Goal: Task Accomplishment & Management: Manage account settings

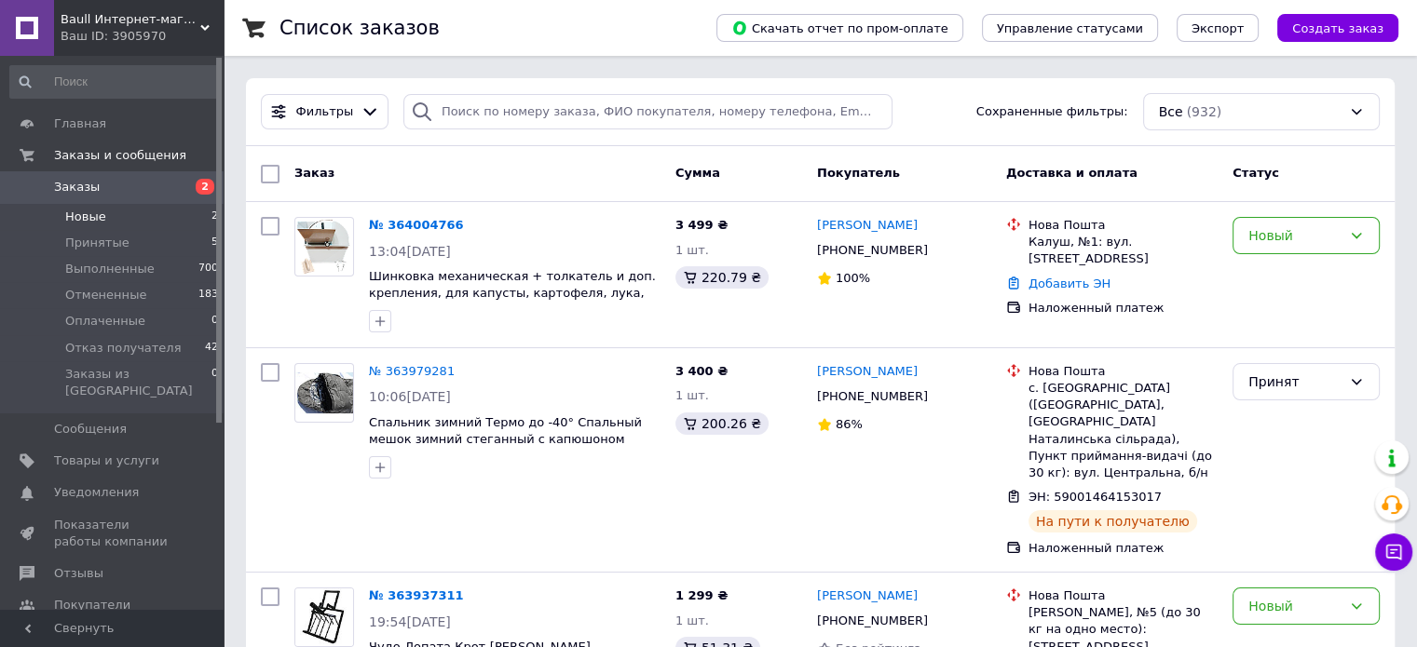
click at [102, 226] on li "Новые 2" at bounding box center [114, 217] width 229 height 26
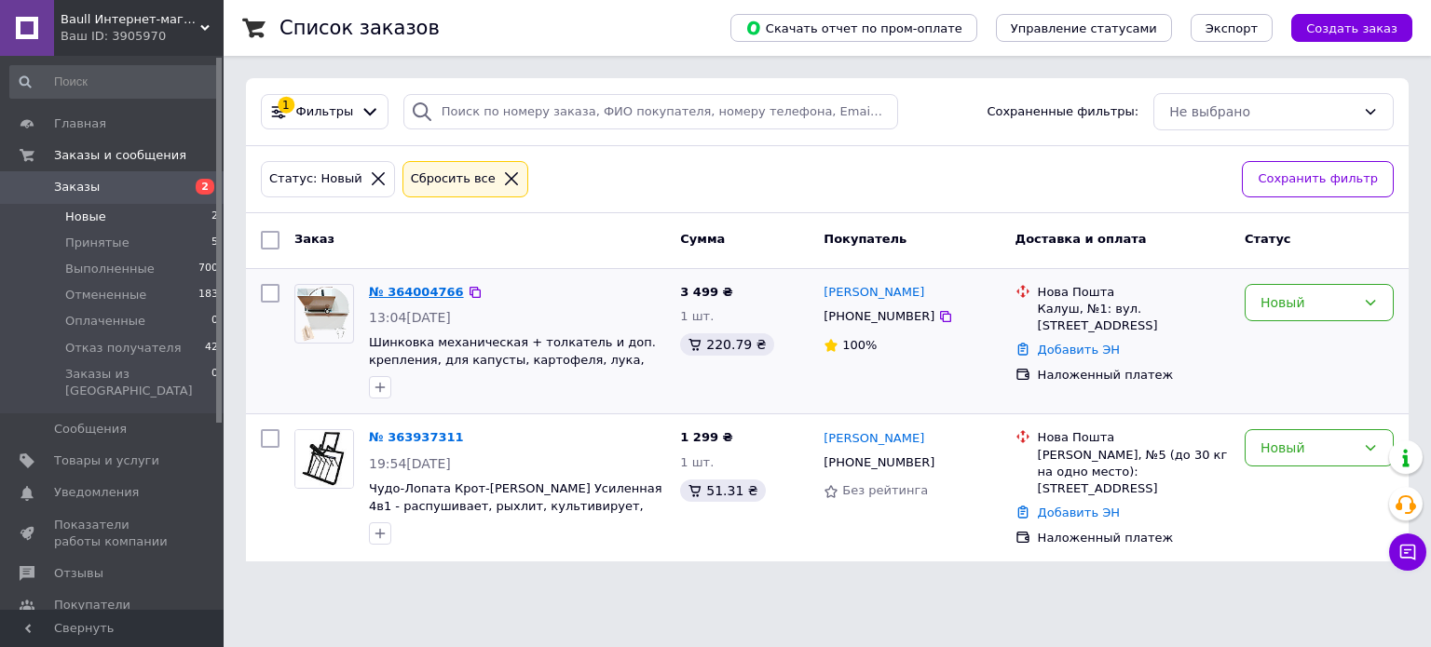
click at [395, 290] on link "№ 364004766" at bounding box center [416, 292] width 95 height 14
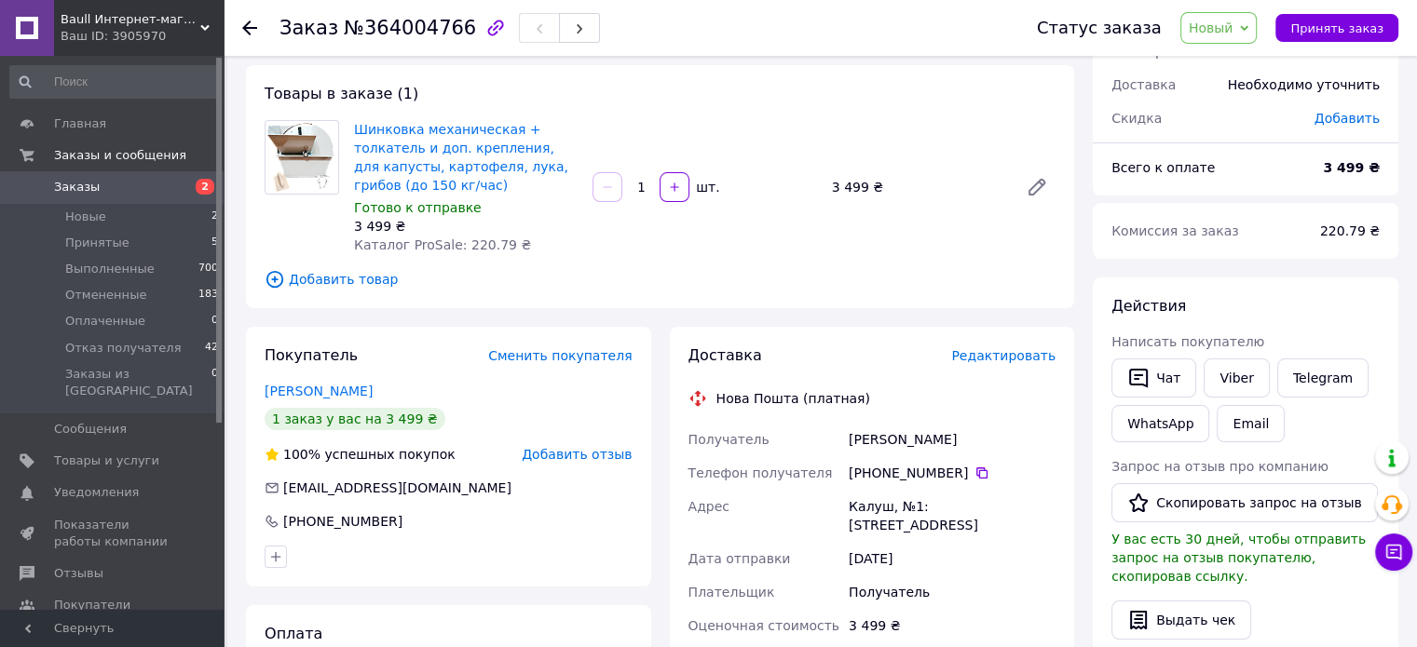
scroll to position [186, 0]
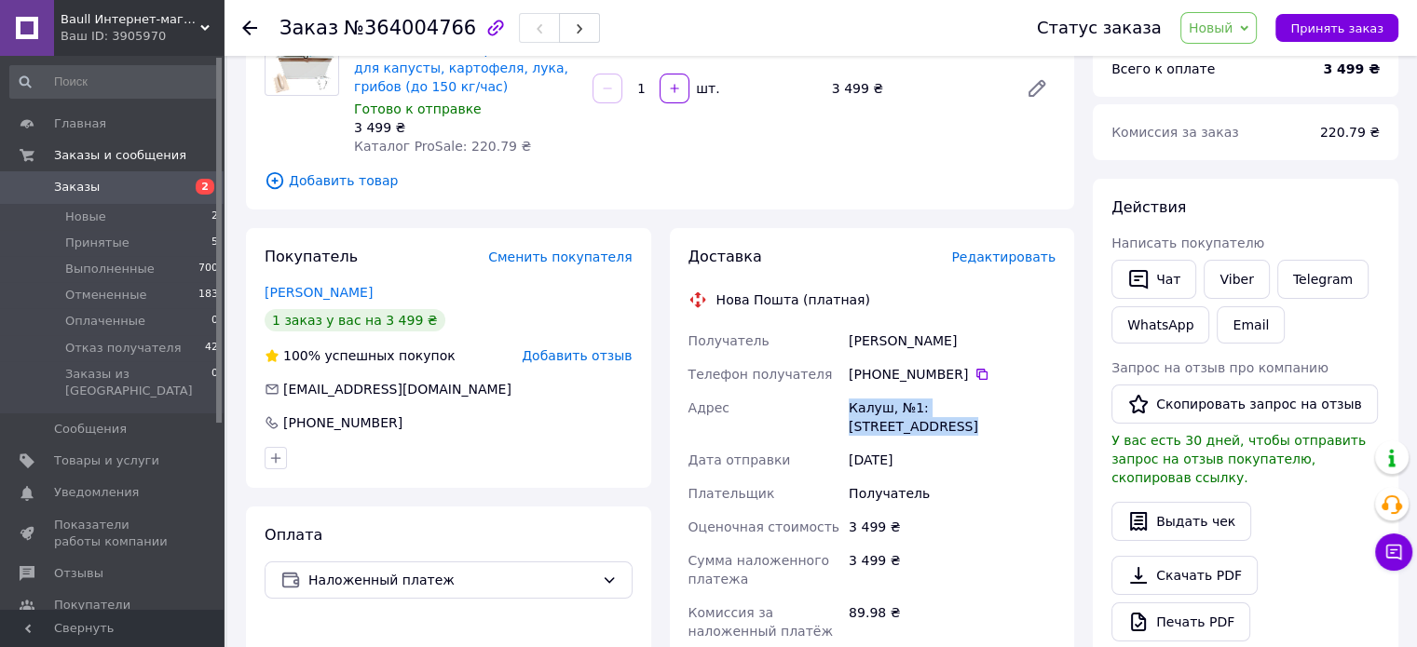
drag, startPoint x: 844, startPoint y: 404, endPoint x: 1035, endPoint y: 418, distance: 191.5
click at [1035, 418] on div "Калуш, №1: [STREET_ADDRESS]" at bounding box center [952, 417] width 214 height 52
copy div "Калуш, №1: [STREET_ADDRESS]"
drag, startPoint x: 845, startPoint y: 332, endPoint x: 957, endPoint y: 371, distance: 118.4
click at [957, 371] on div "Получатель [PERSON_NAME] Телефон получателя [PHONE_NUMBER]   Адрес [STREET_ADDR…" at bounding box center [872, 531] width 375 height 414
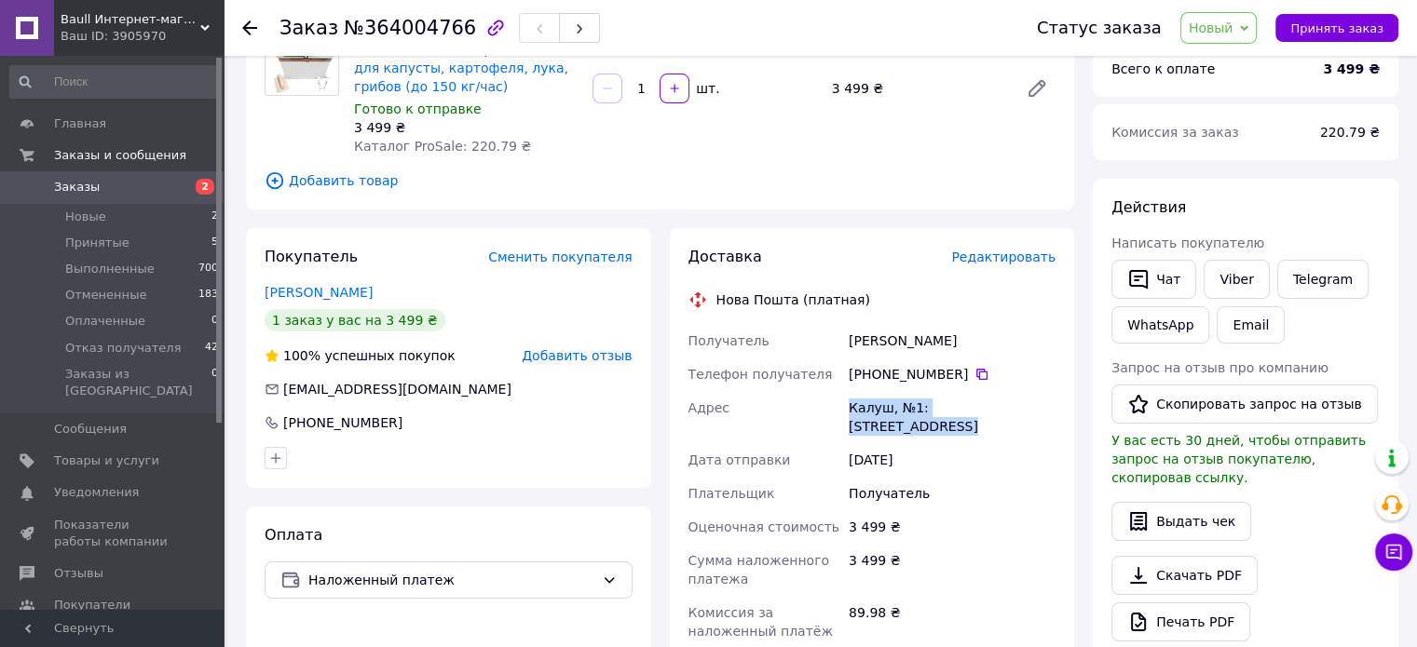
copy div "[PERSON_NAME] Телефон получателя [PHONE_NUMBER]"
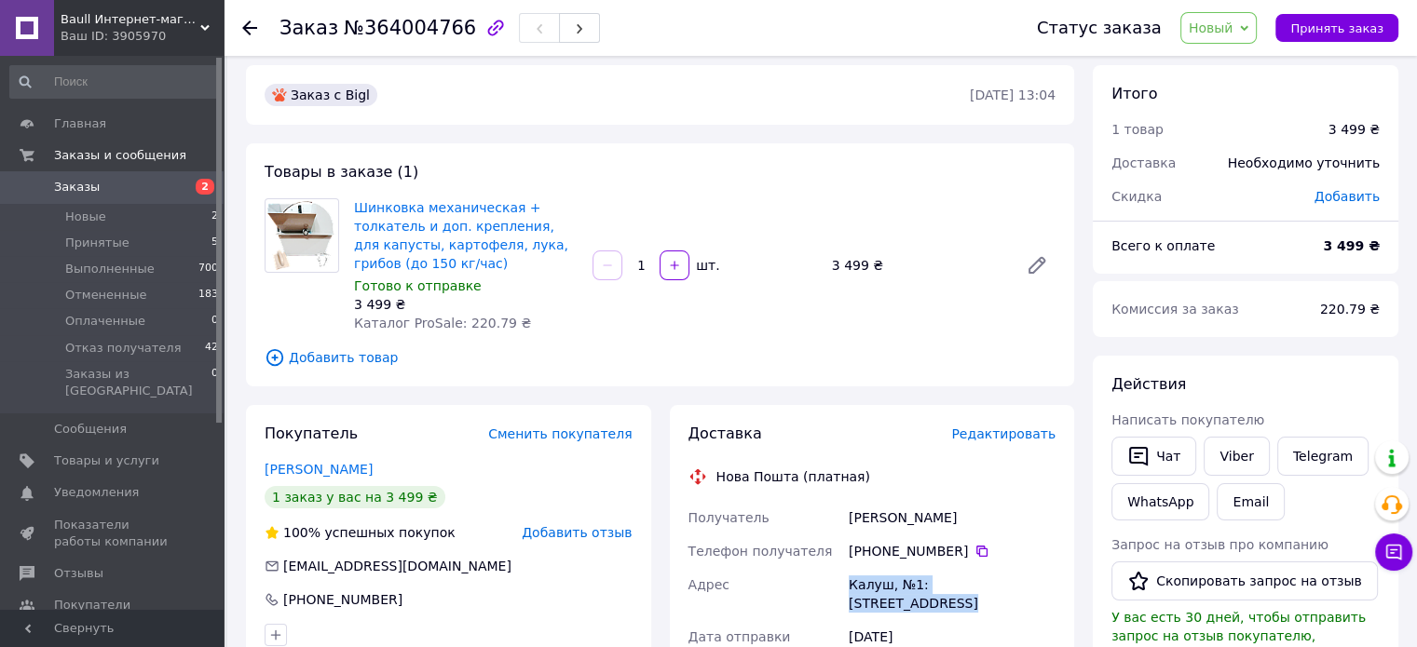
scroll to position [0, 0]
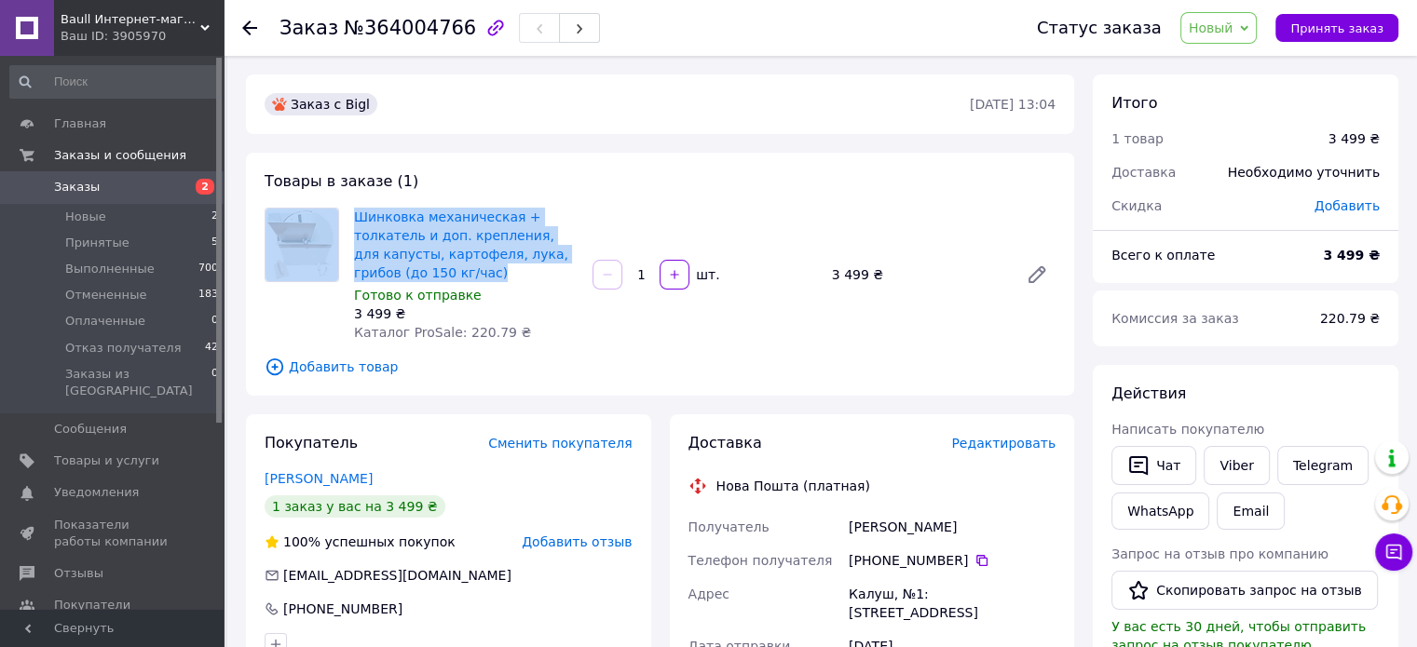
drag, startPoint x: 398, startPoint y: 280, endPoint x: 345, endPoint y: 219, distance: 81.2
click at [345, 219] on div "Шинковка механическая + толкатель и доп. крепления, для капусты, картофеля, лук…" at bounding box center [660, 275] width 806 height 134
copy div "Шинковка механическая + толкатель и доп. крепления, для капусты, картофеля, лук…"
drag, startPoint x: 1325, startPoint y: 21, endPoint x: 1157, endPoint y: 58, distance: 171.6
click at [1326, 21] on span "Принять заказ" at bounding box center [1336, 28] width 93 height 14
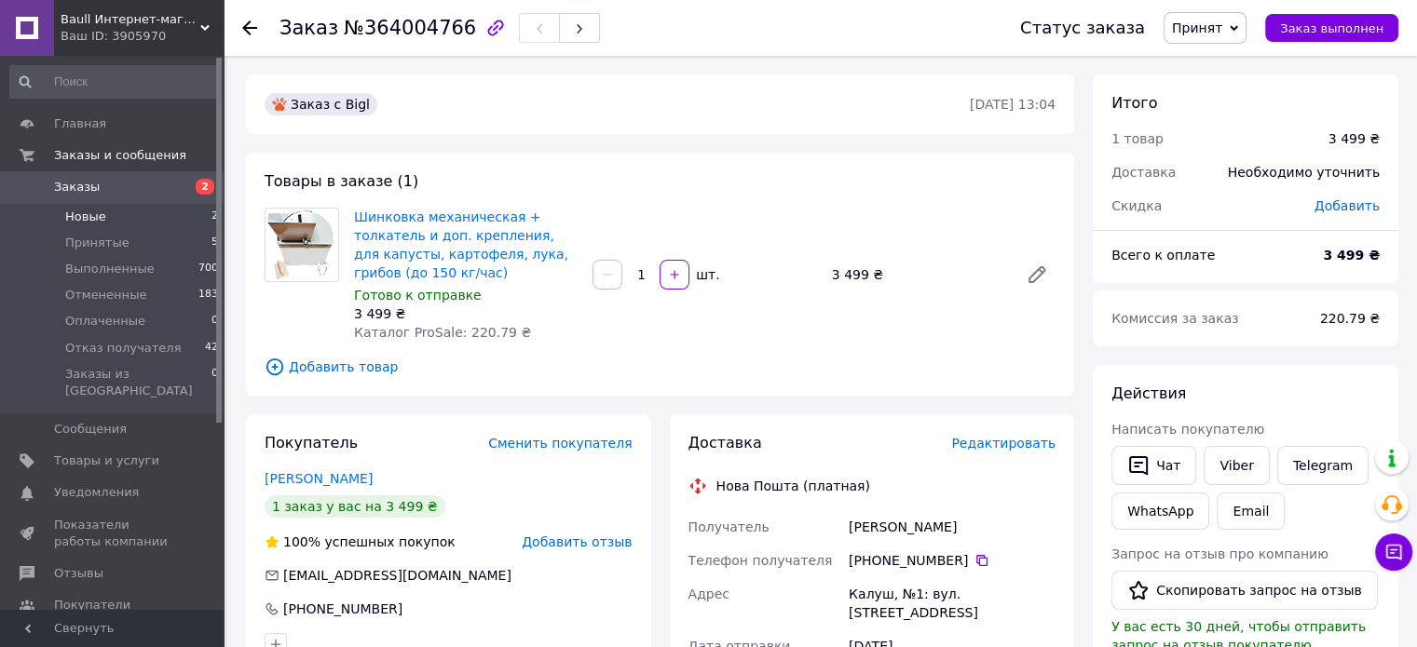
click at [89, 215] on span "Новые" at bounding box center [85, 217] width 41 height 17
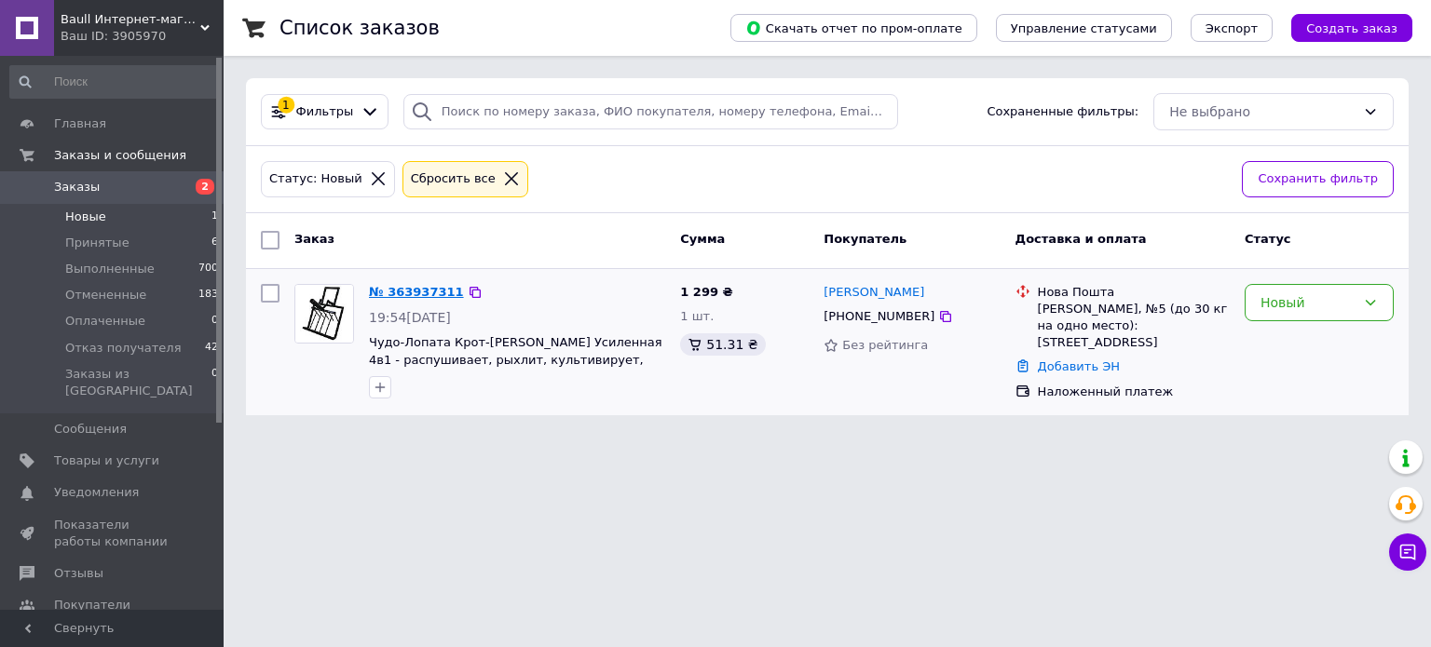
click at [382, 285] on link "№ 363937311" at bounding box center [416, 292] width 95 height 14
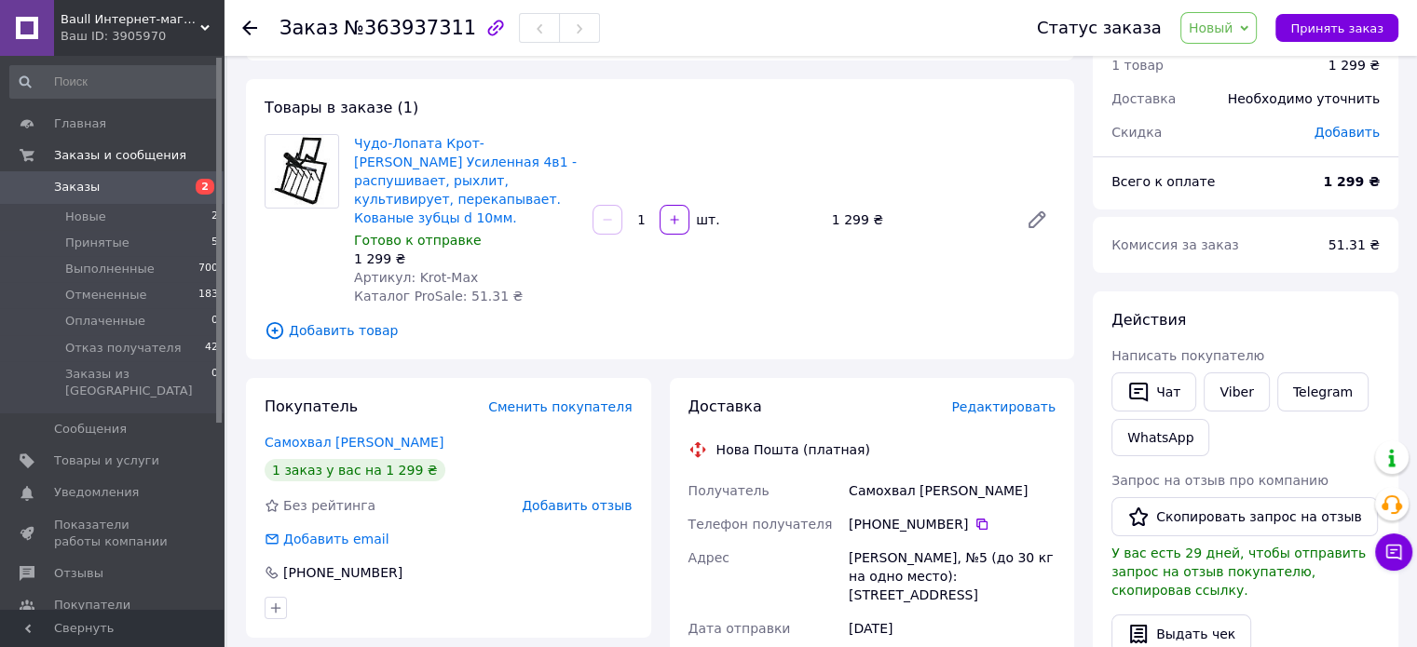
scroll to position [186, 0]
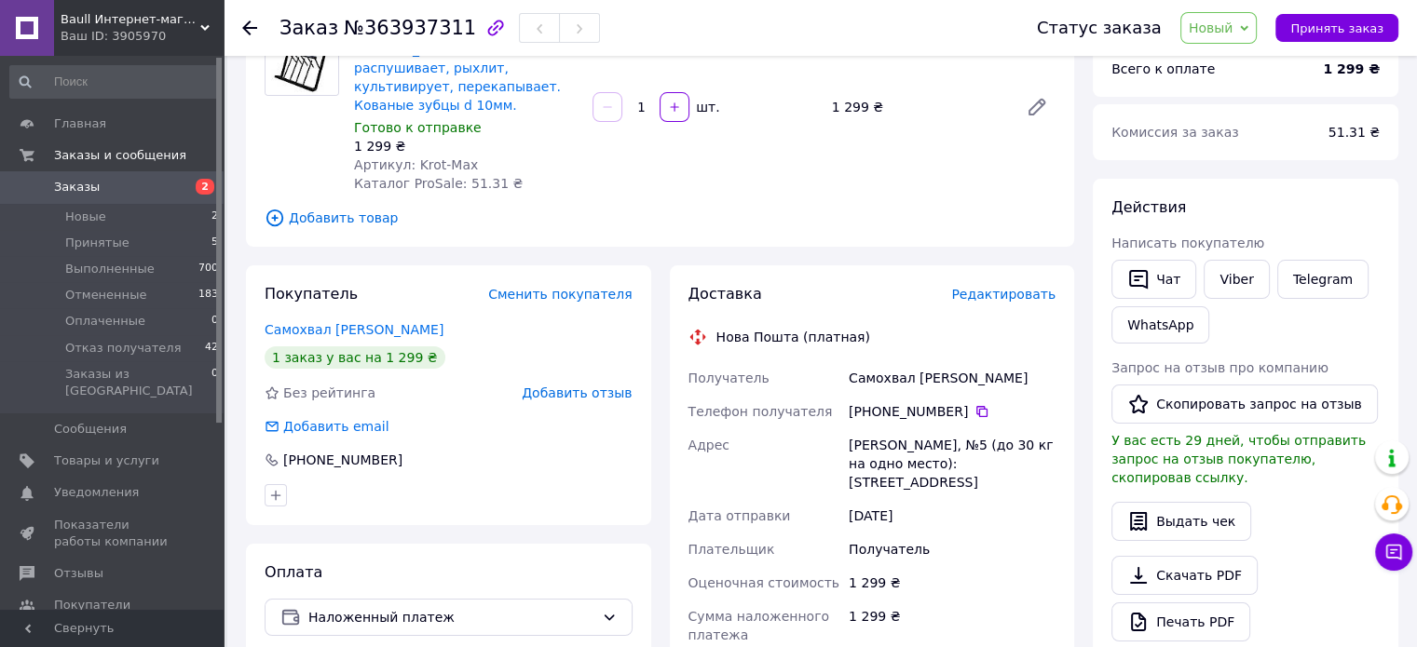
drag, startPoint x: 843, startPoint y: 424, endPoint x: 905, endPoint y: 466, distance: 75.2
click at [905, 466] on div "Получатель Самохвал [PERSON_NAME] Телефон получателя [PHONE_NUMBER]   Адрес [ST…" at bounding box center [872, 577] width 375 height 432
copy div "Адрес [STREET_ADDRESS] (до 30 кг на одно место): [STREET_ADDRESS]"
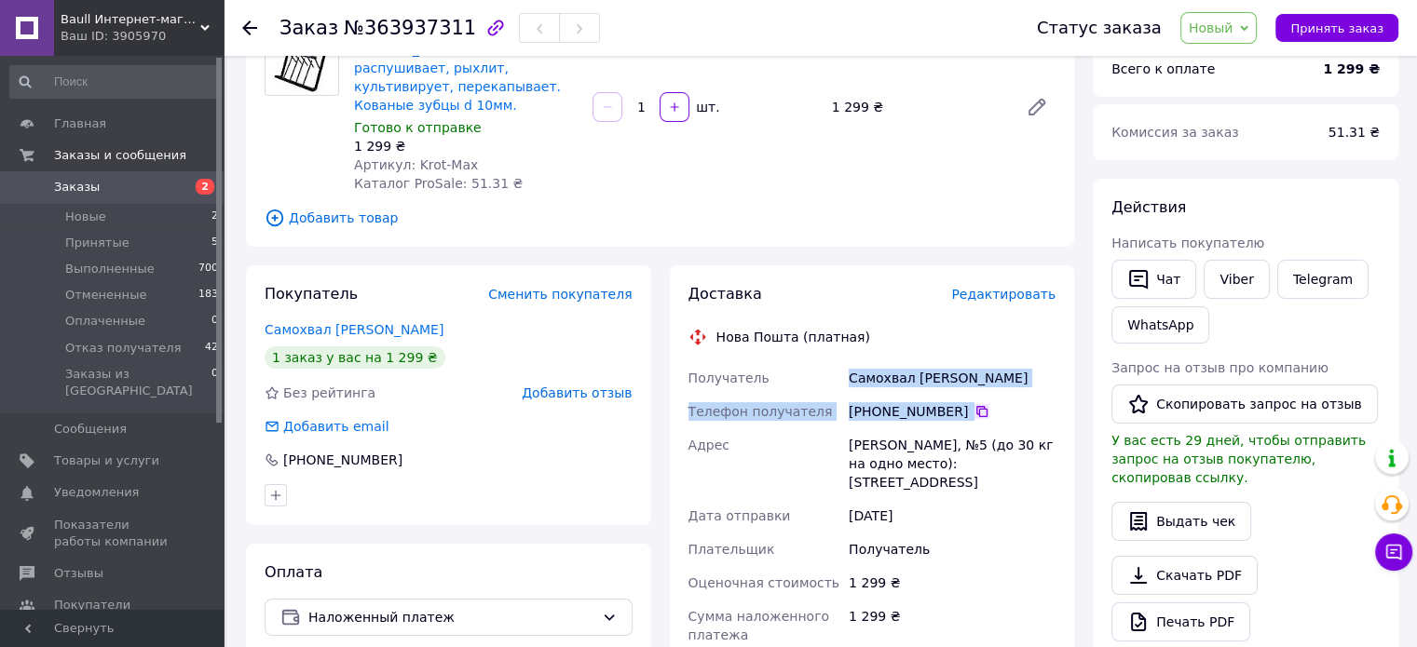
drag, startPoint x: 846, startPoint y: 353, endPoint x: 964, endPoint y: 390, distance: 124.0
click at [964, 390] on div "Получатель Самохвал [PERSON_NAME] Телефон получателя [PHONE_NUMBER]   Адрес [ST…" at bounding box center [872, 577] width 375 height 432
copy div "Самохвал [PERSON_NAME] Телефон получателя [PHONE_NUMBER]"
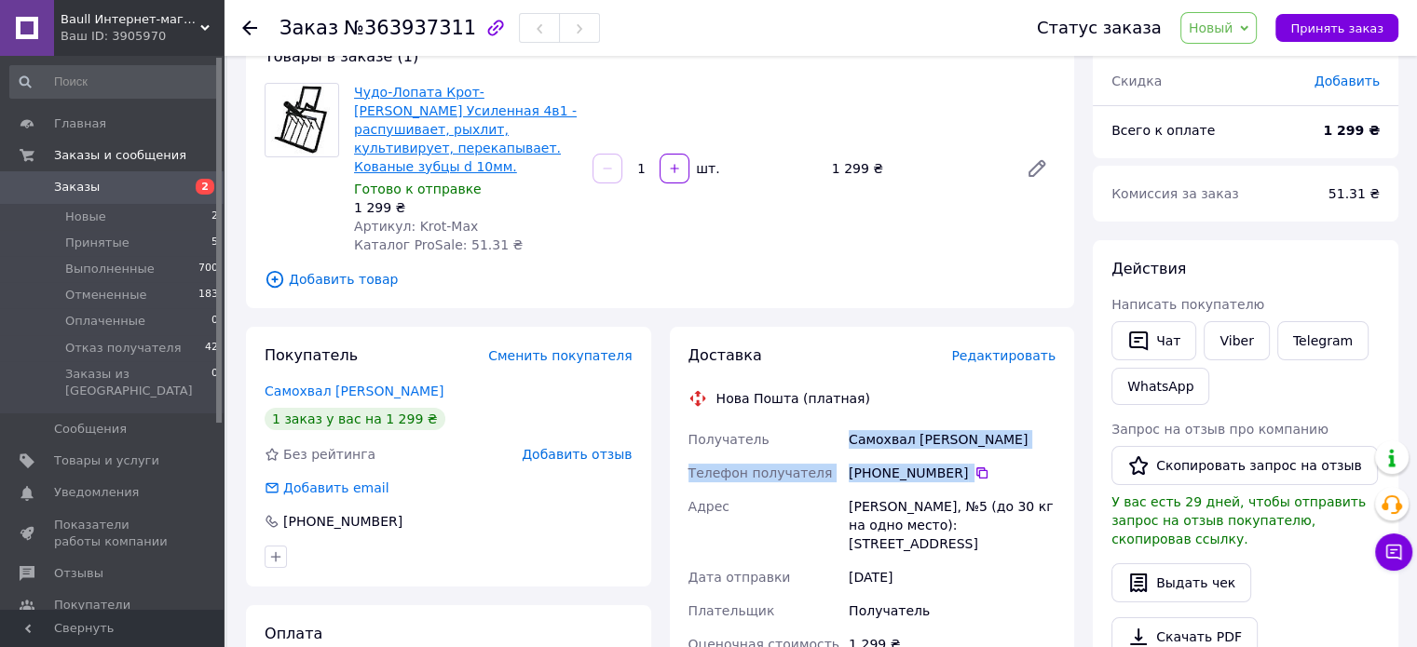
scroll to position [93, 0]
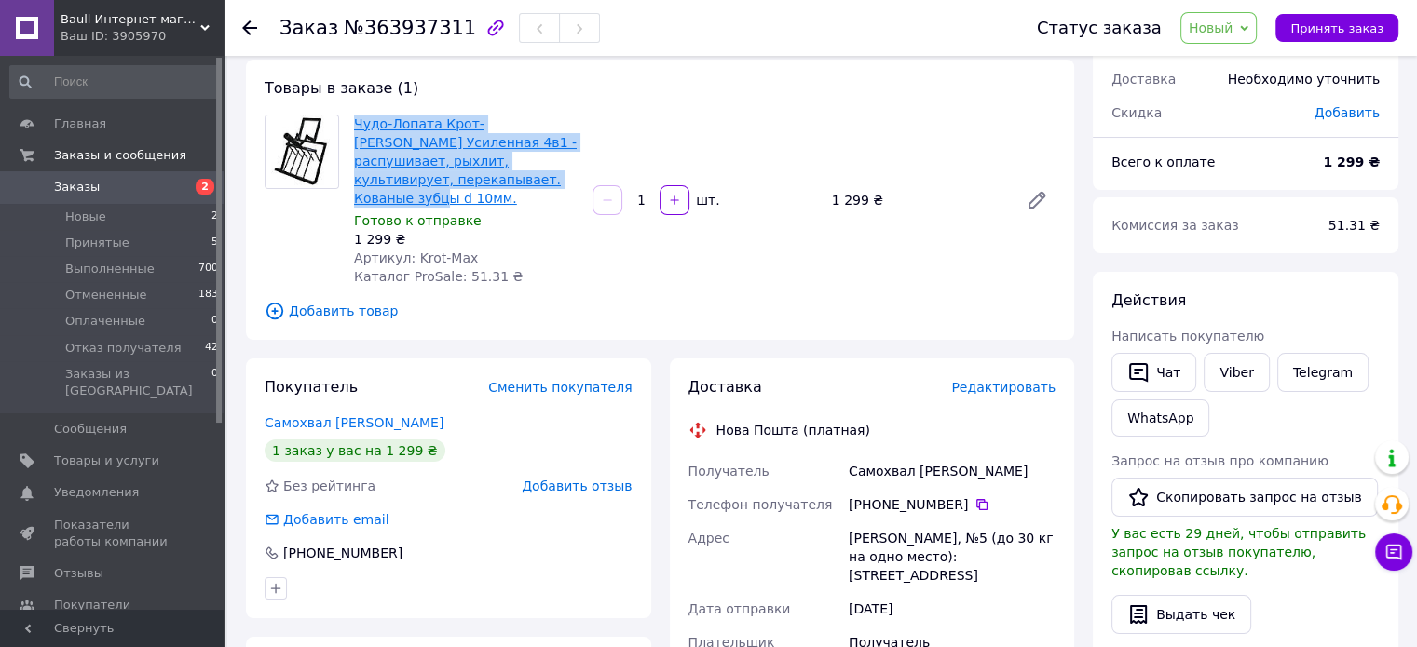
drag, startPoint x: 516, startPoint y: 185, endPoint x: 356, endPoint y: 126, distance: 171.0
click at [356, 126] on span "Чудо-Лопата Крот-[PERSON_NAME] Усиленная 4в1 - распушивает, рыхлит, культивируе…" at bounding box center [466, 161] width 224 height 93
copy link "Чудо-Лопата Крот-[PERSON_NAME] Усиленная 4в1 - распушивает, рыхлит, культивируе…"
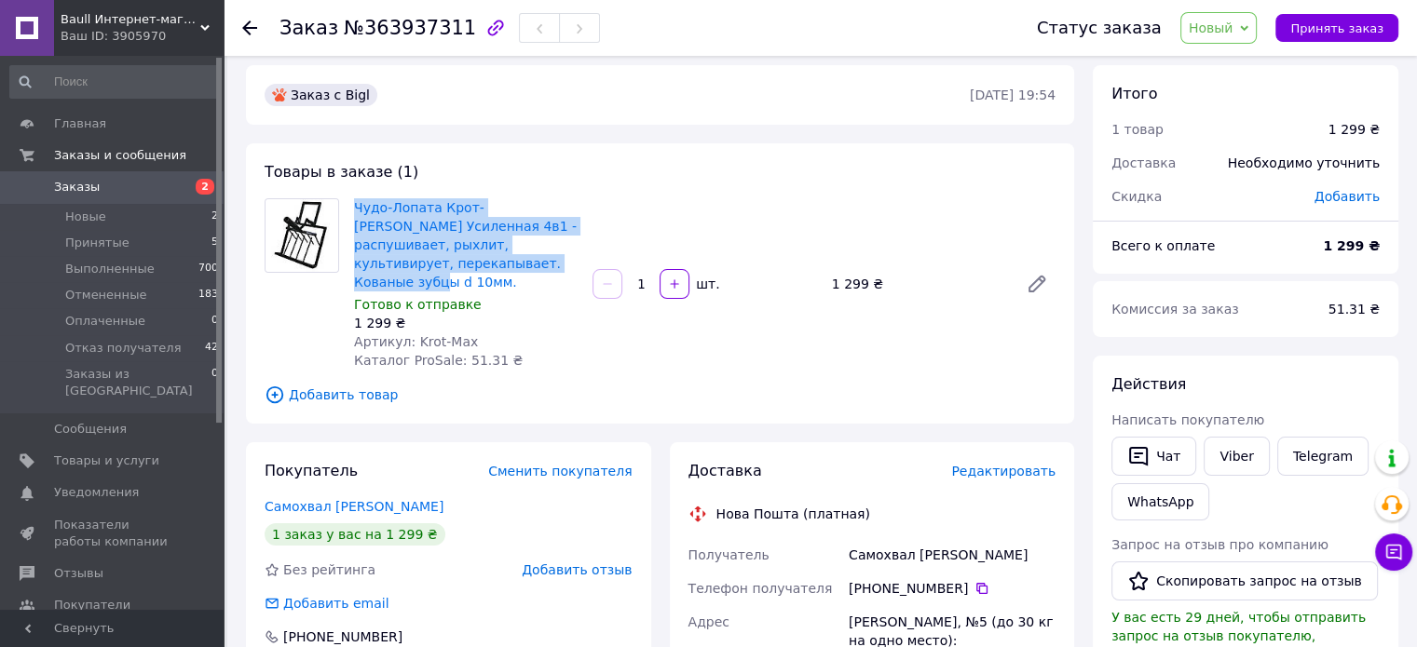
scroll to position [0, 0]
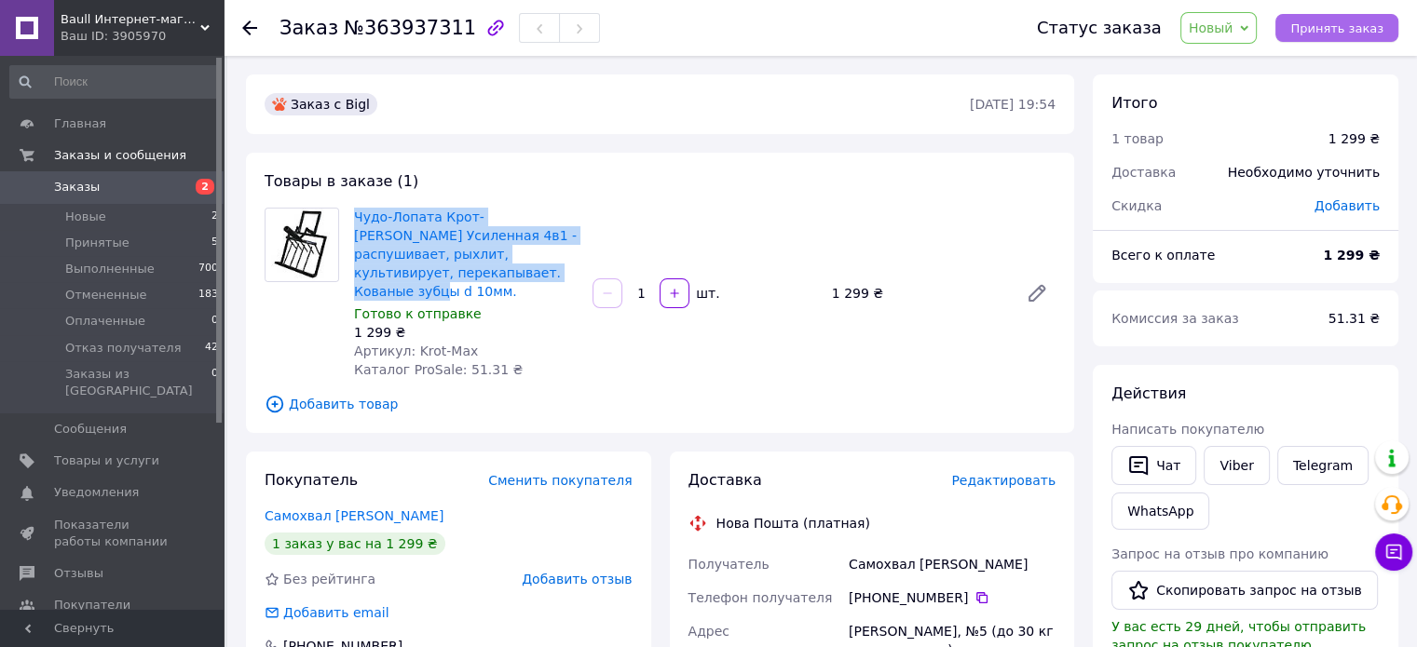
click at [1338, 25] on span "Принять заказ" at bounding box center [1336, 28] width 93 height 14
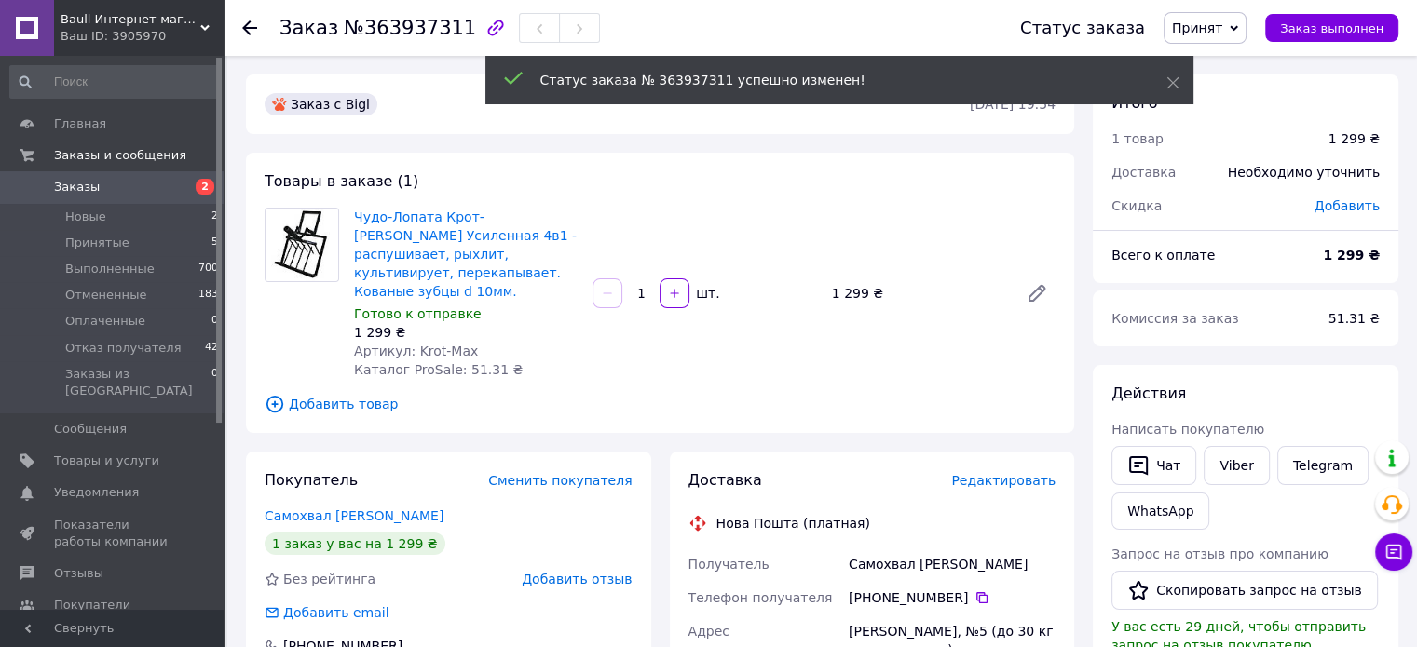
click at [143, 26] on span "Baull Интернет-магазин" at bounding box center [131, 19] width 140 height 17
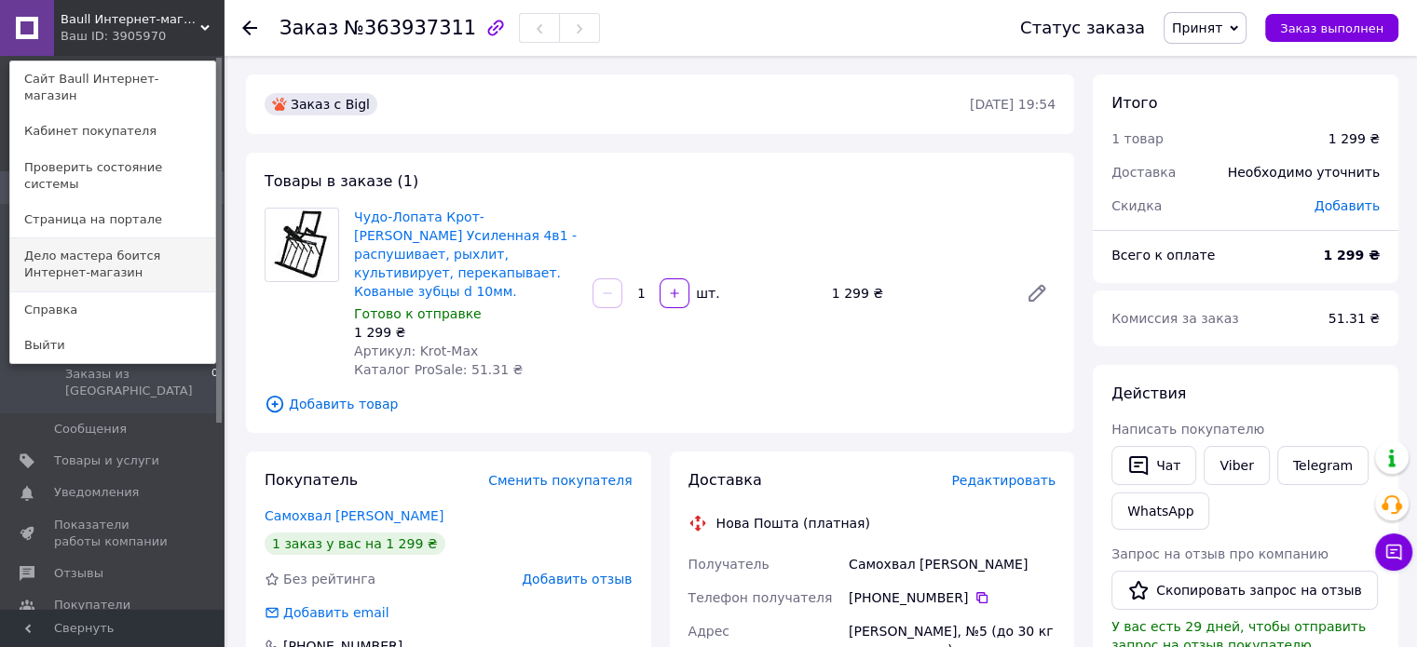
click at [99, 238] on link "Дело мастера боится Интернет-магазин" at bounding box center [112, 264] width 205 height 52
